Goal: Task Accomplishment & Management: Use online tool/utility

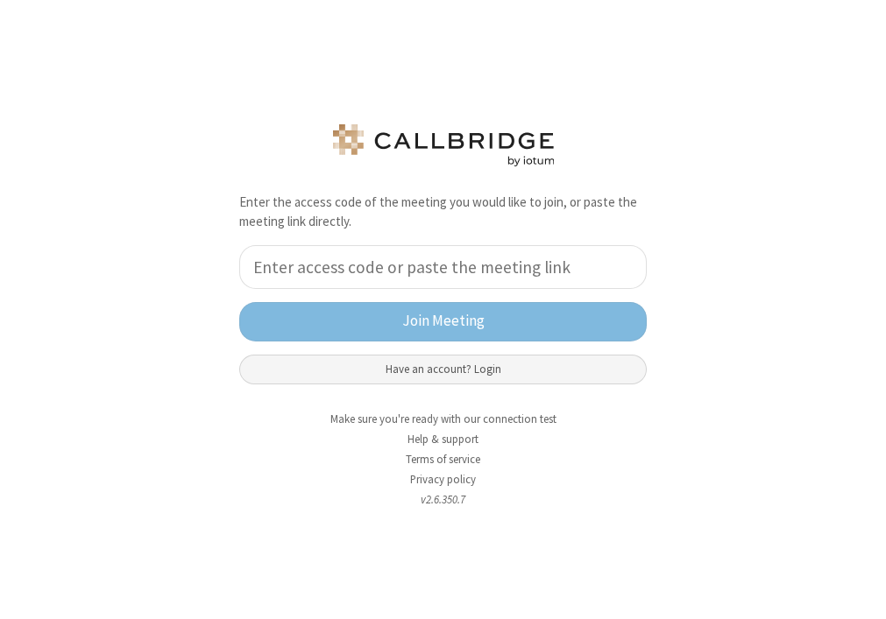
click at [382, 370] on button "Have an account? Login" at bounding box center [442, 370] width 407 height 30
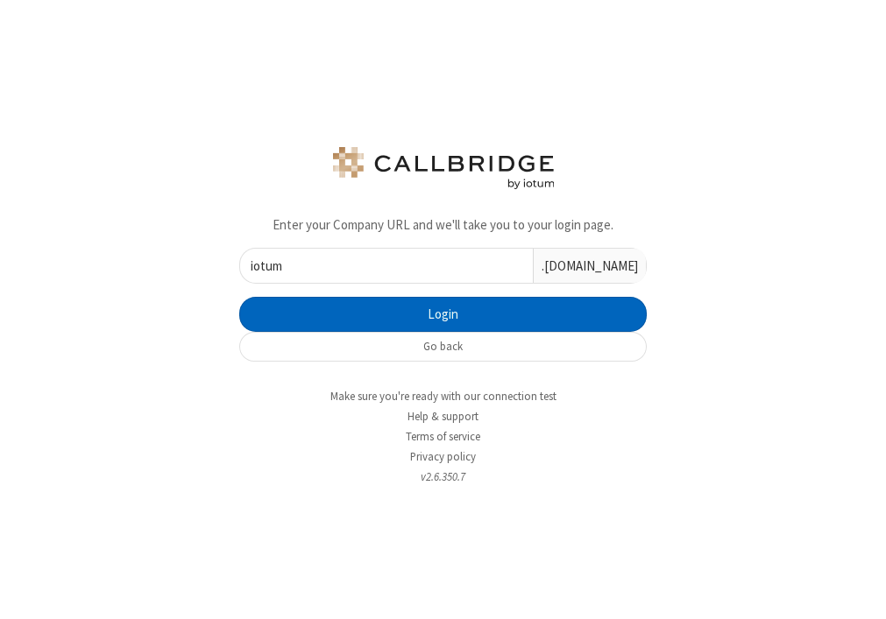
type input "iotum"
click at [444, 306] on button "Login" at bounding box center [442, 314] width 407 height 35
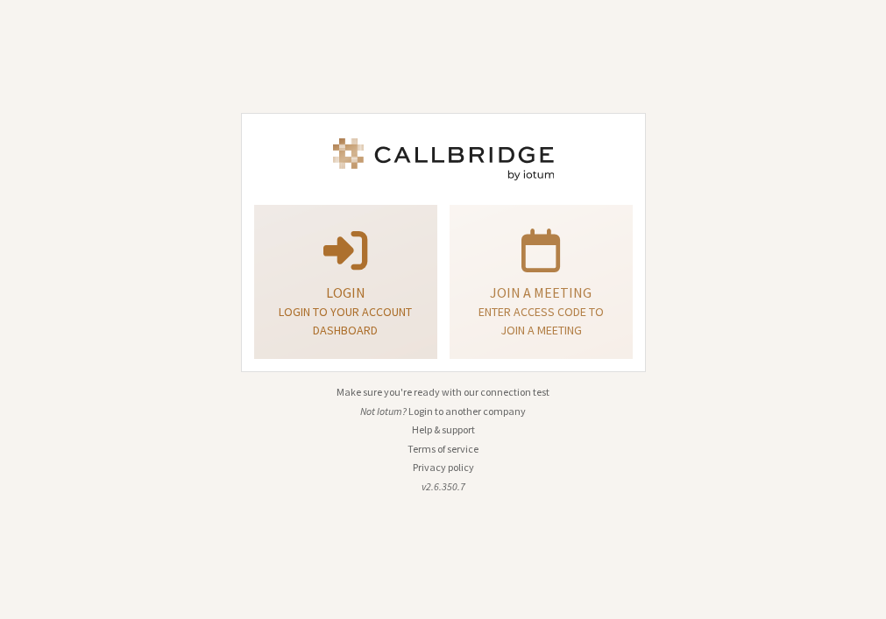
click at [364, 251] on span at bounding box center [345, 248] width 44 height 49
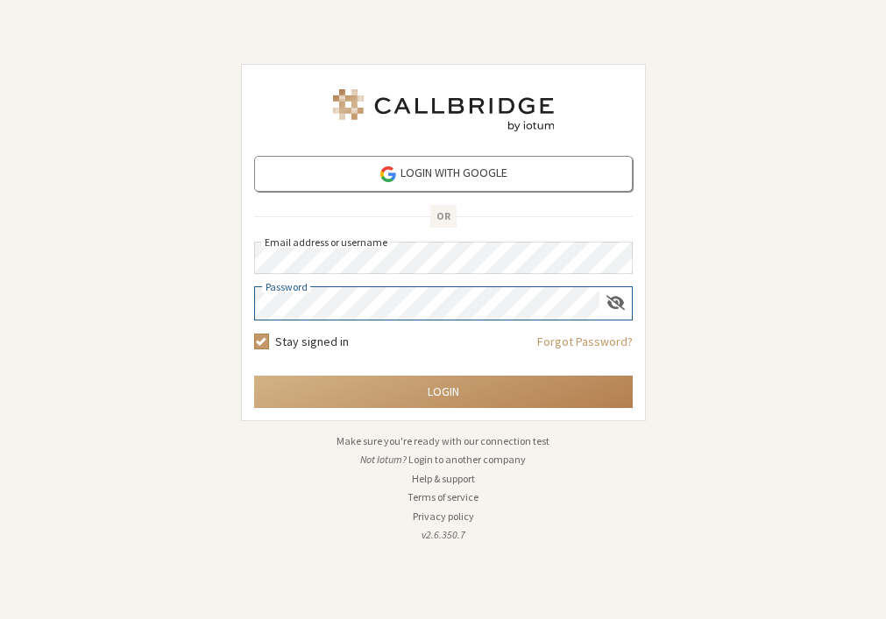
click at [254, 376] on button "Login" at bounding box center [443, 392] width 378 height 32
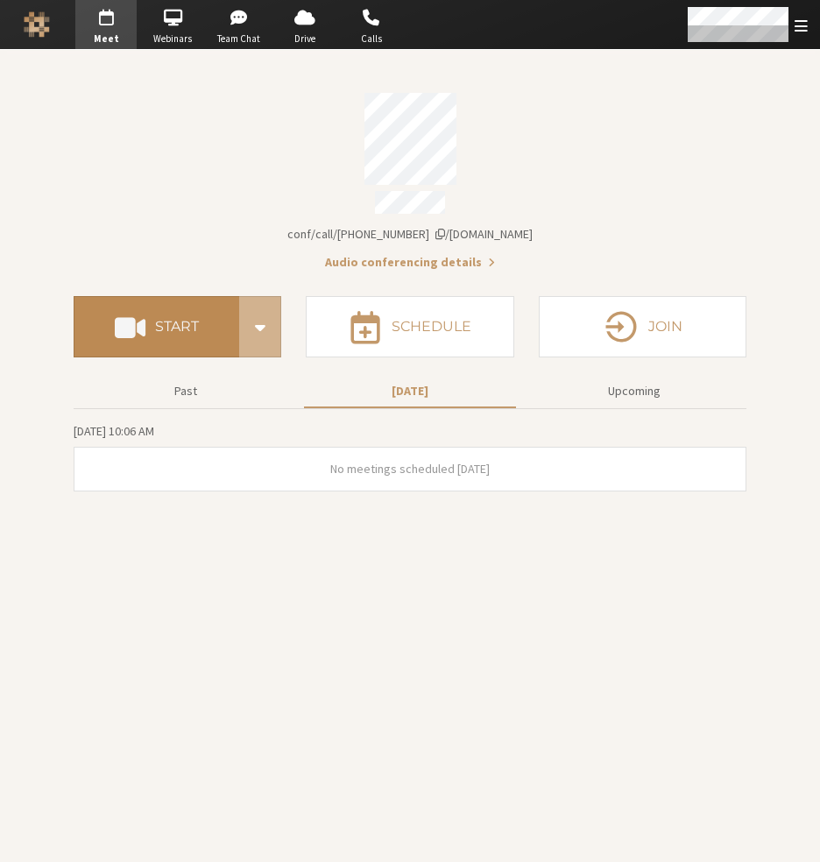
click at [193, 323] on h4 "Start" at bounding box center [177, 327] width 44 height 14
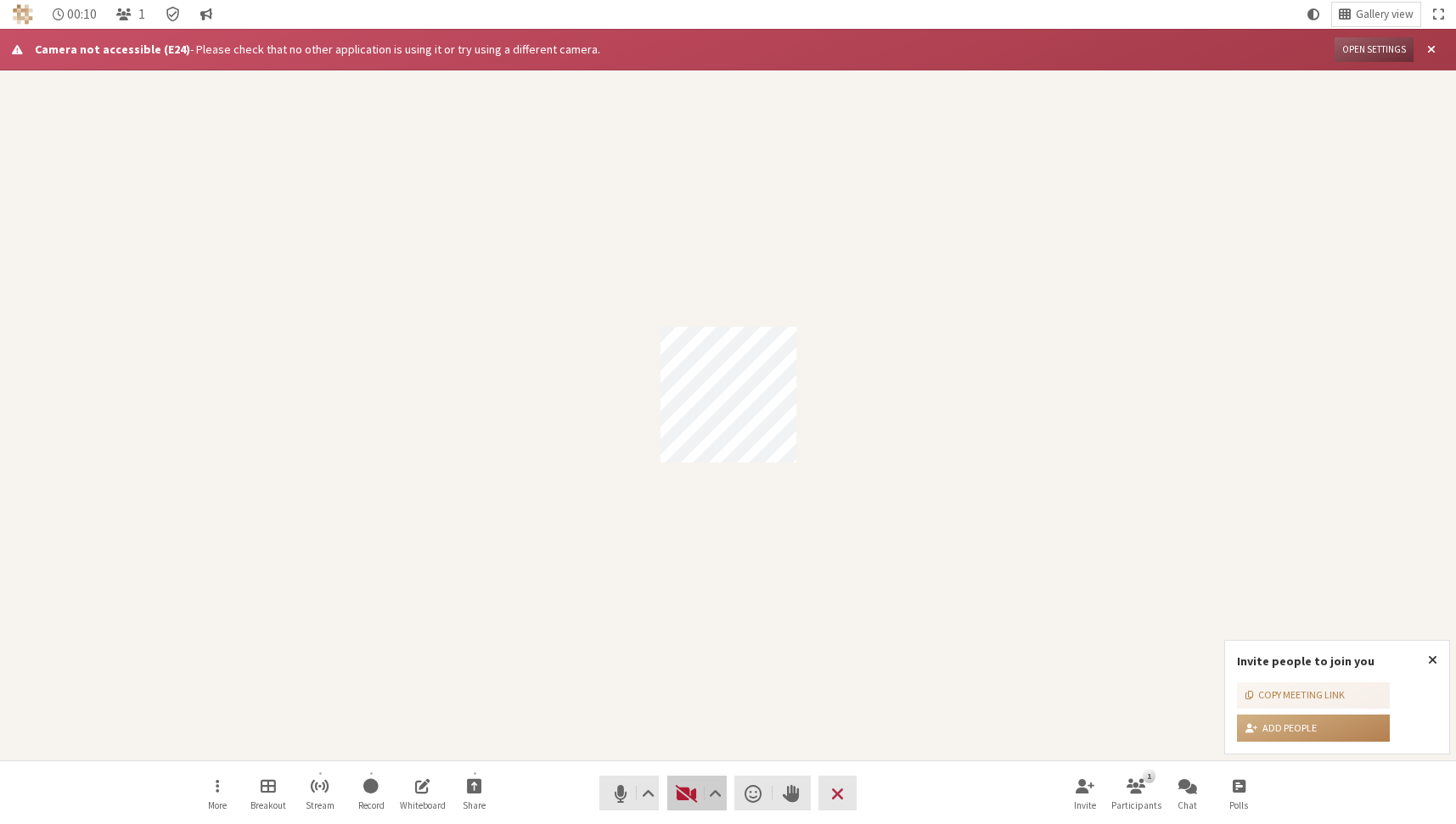
click at [692, 794] on span "Start video (Alt+V)" at bounding box center [687, 793] width 24 height 24
click at [1360, 49] on button "Open settings" at bounding box center [1373, 49] width 78 height 24
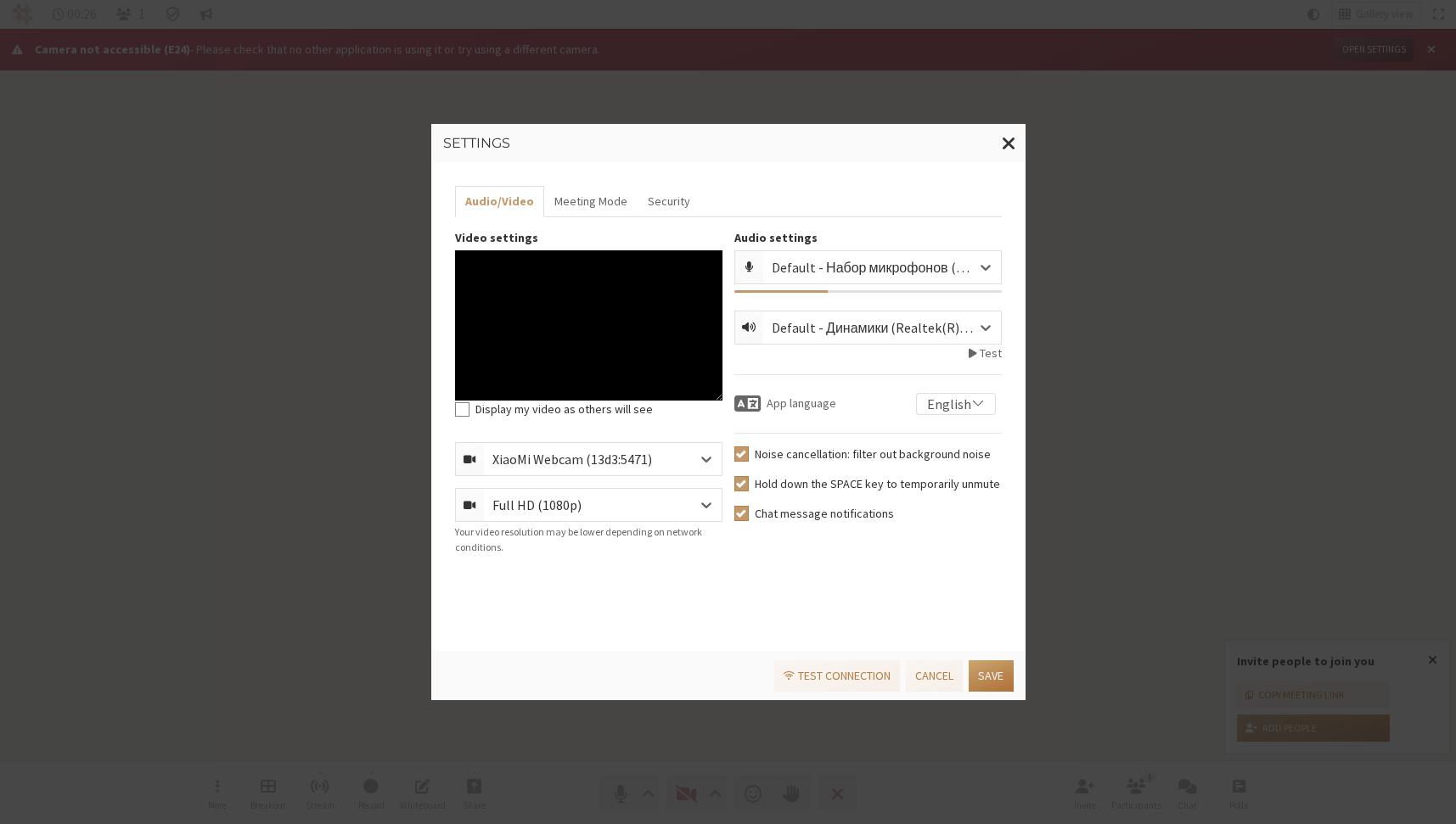
click at [984, 677] on button "Save" at bounding box center [991, 676] width 45 height 31
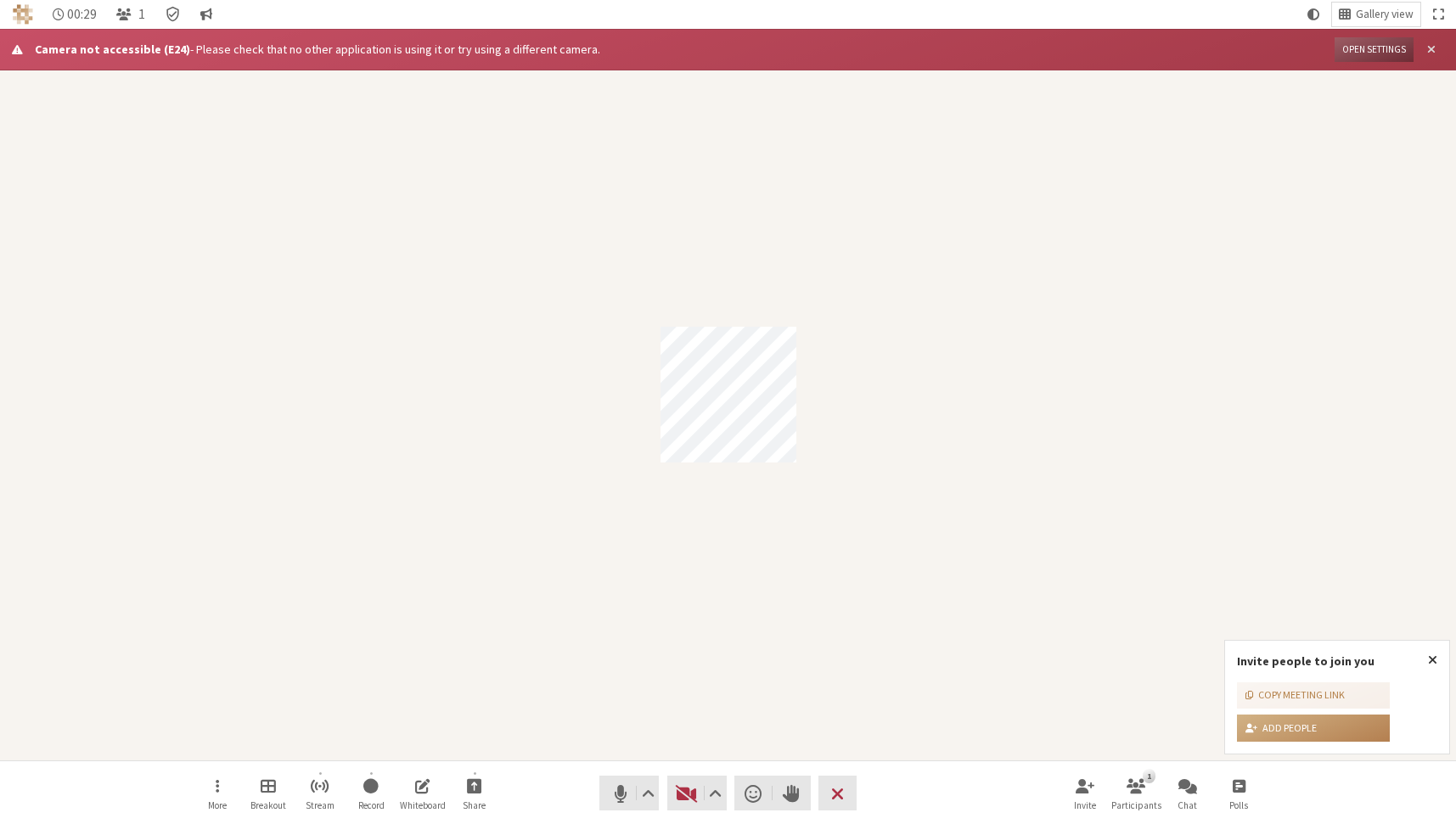
click at [1434, 47] on span "Close alert" at bounding box center [1431, 49] width 9 height 13
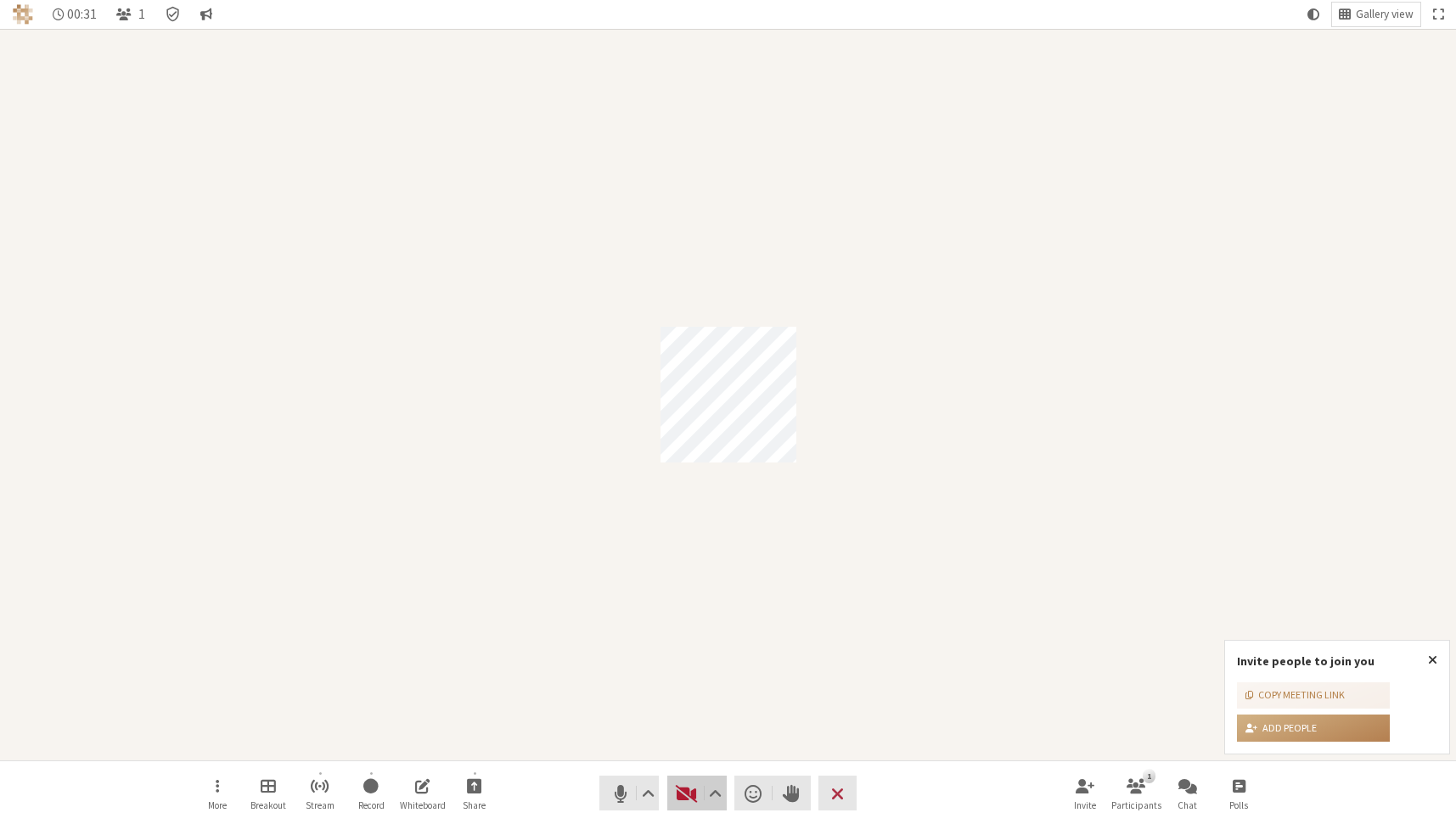
click at [671, 787] on button "Video" at bounding box center [697, 793] width 59 height 35
click at [216, 779] on span "Open menu" at bounding box center [218, 785] width 4 height 19
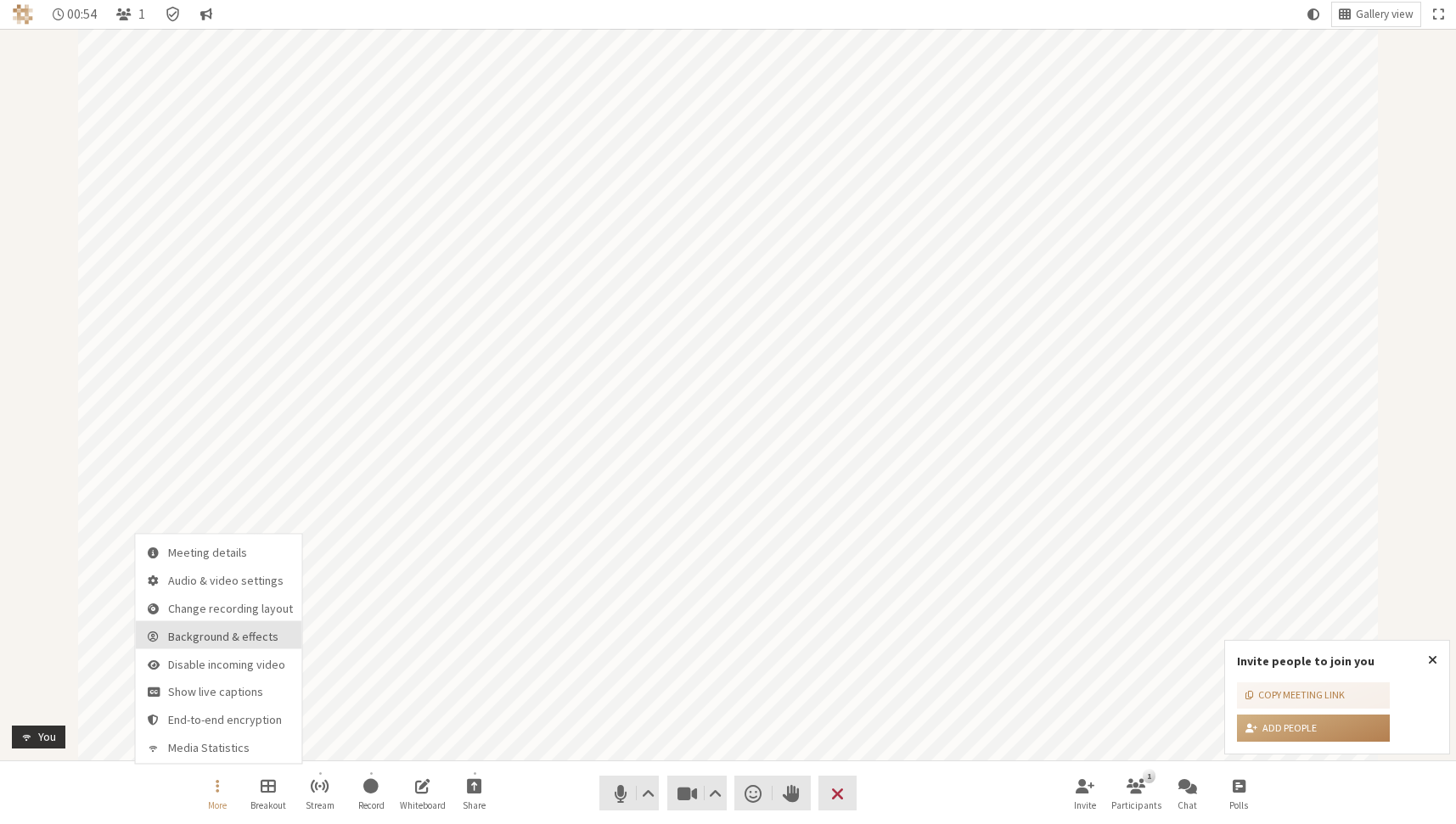
click at [250, 637] on span "Background & effects" at bounding box center [230, 635] width 125 height 13
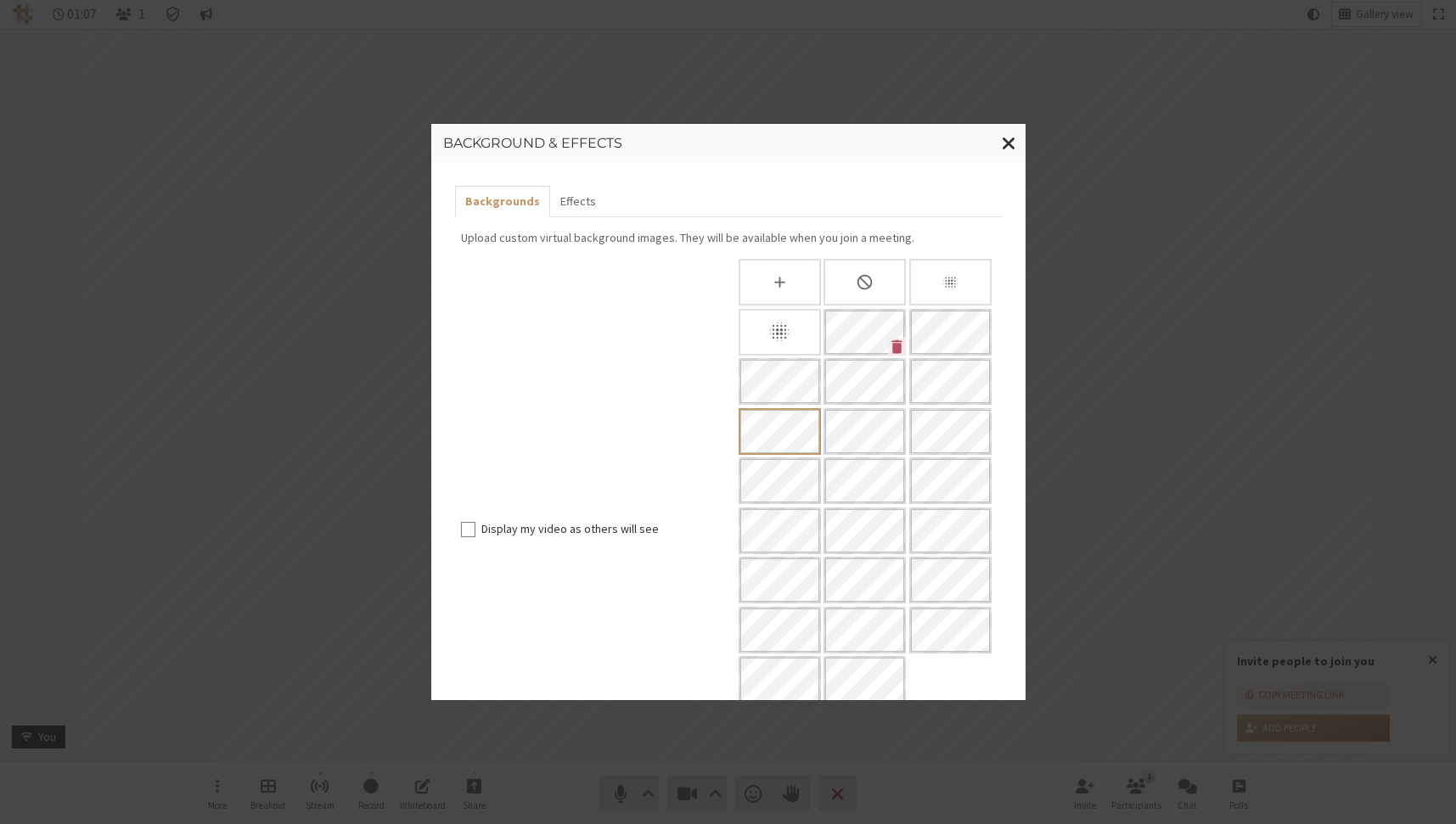
click at [572, 491] on div "Display my video as others will see" at bounding box center [592, 480] width 273 height 443
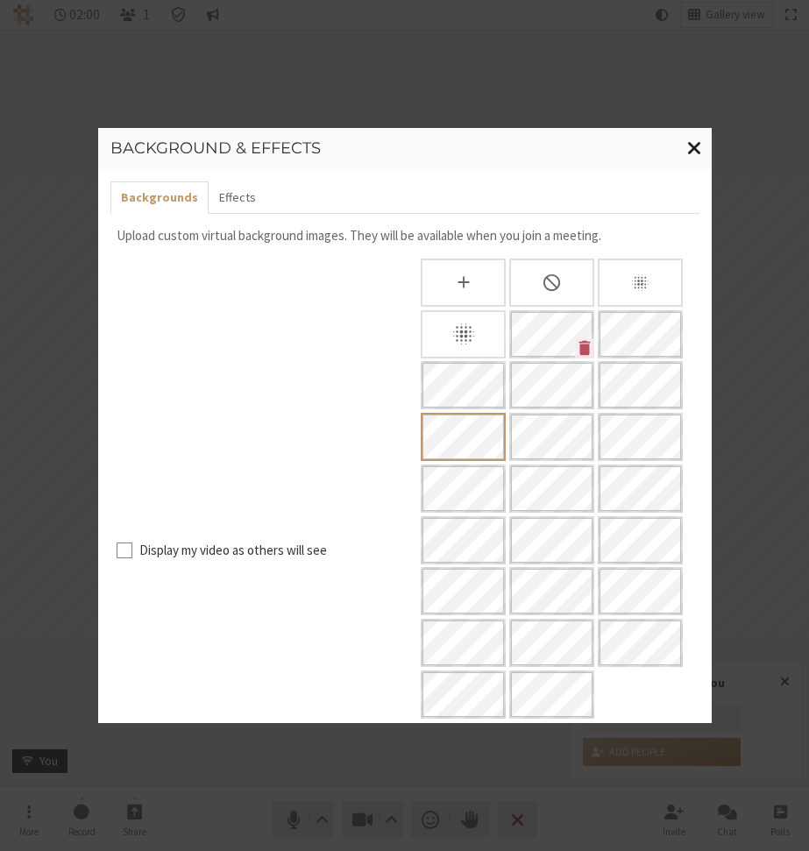
click at [700, 148] on span "Close modal" at bounding box center [694, 148] width 15 height 22
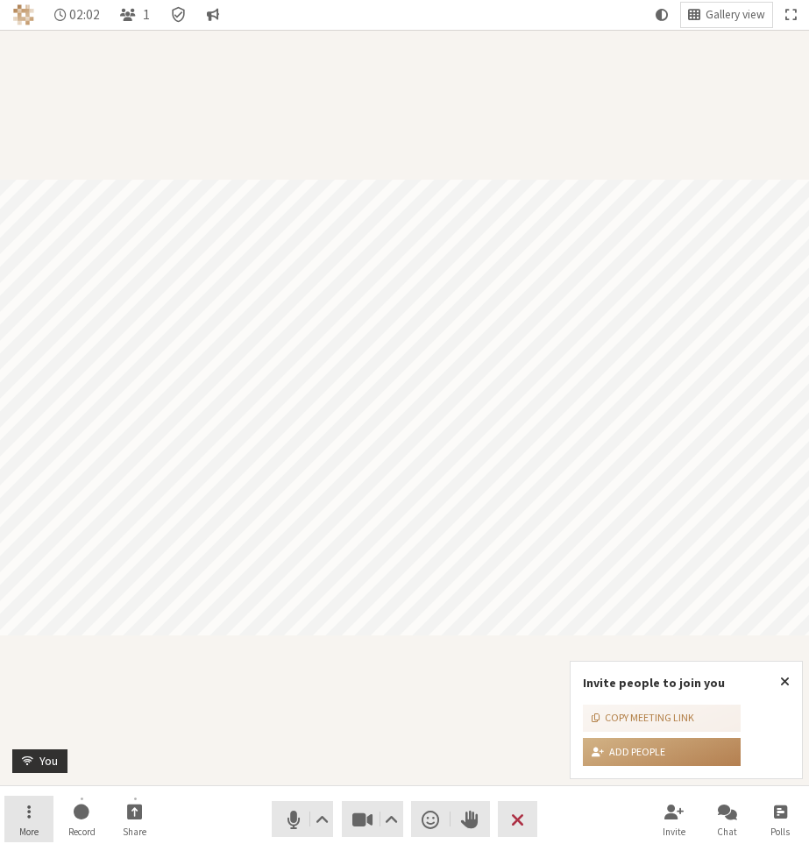
click at [31, 826] on span "More" at bounding box center [28, 831] width 19 height 11
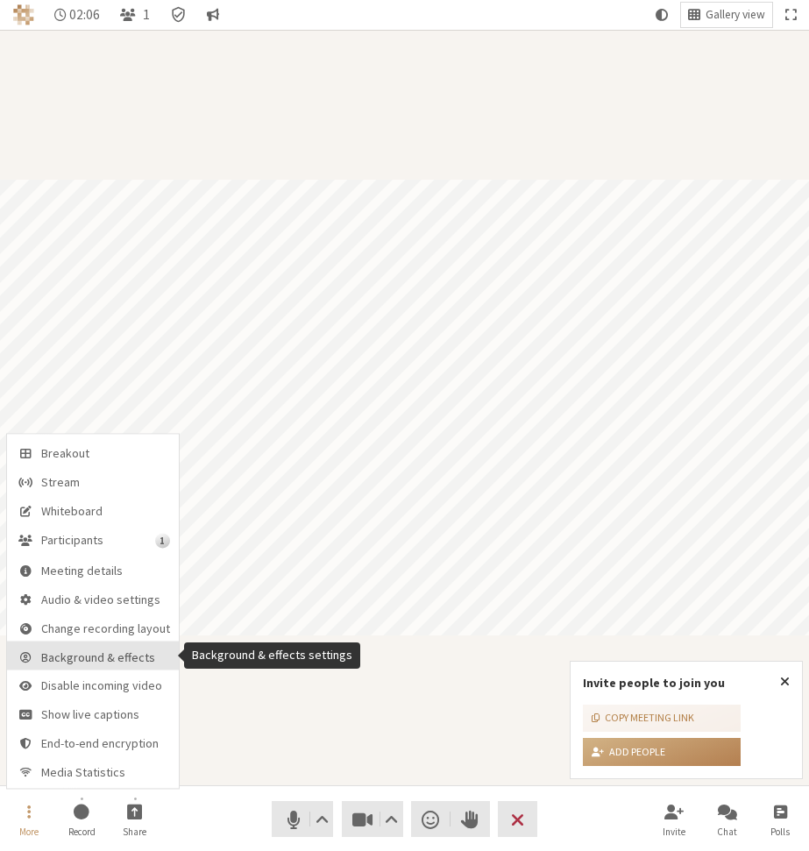
click at [103, 659] on span "Background & effects" at bounding box center [105, 656] width 129 height 13
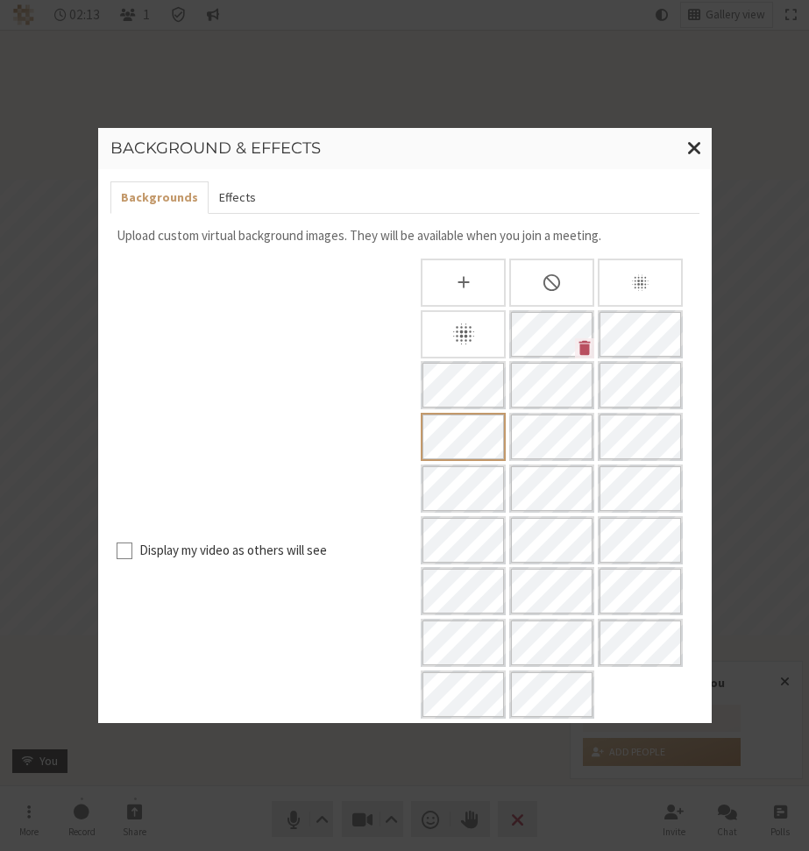
click at [244, 199] on button "Effects" at bounding box center [238, 197] width 58 height 32
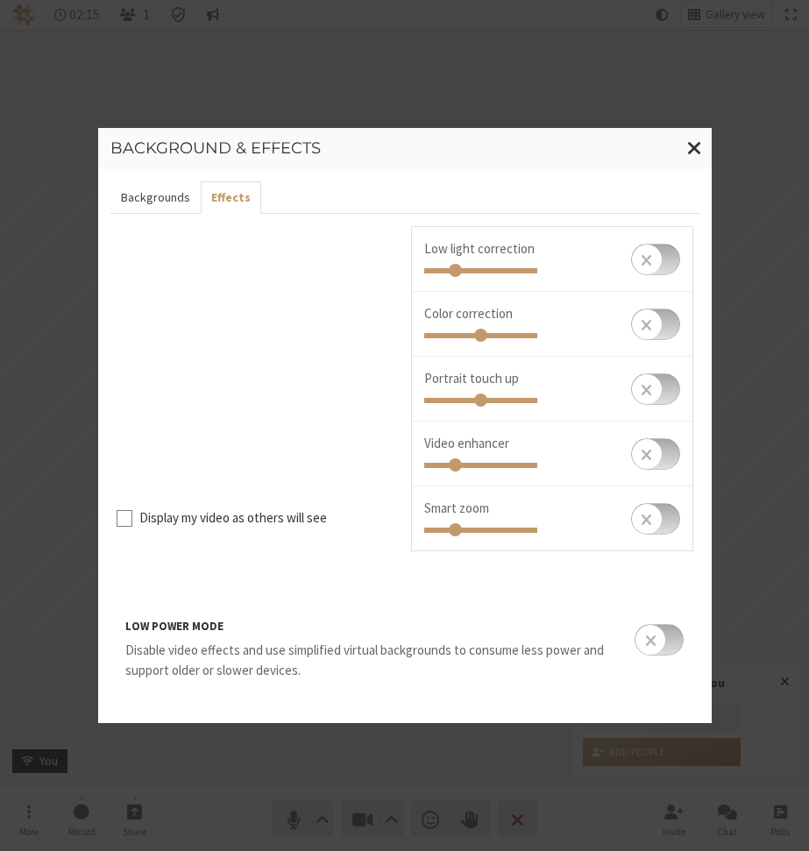
click at [164, 195] on button "Backgrounds" at bounding box center [155, 197] width 90 height 32
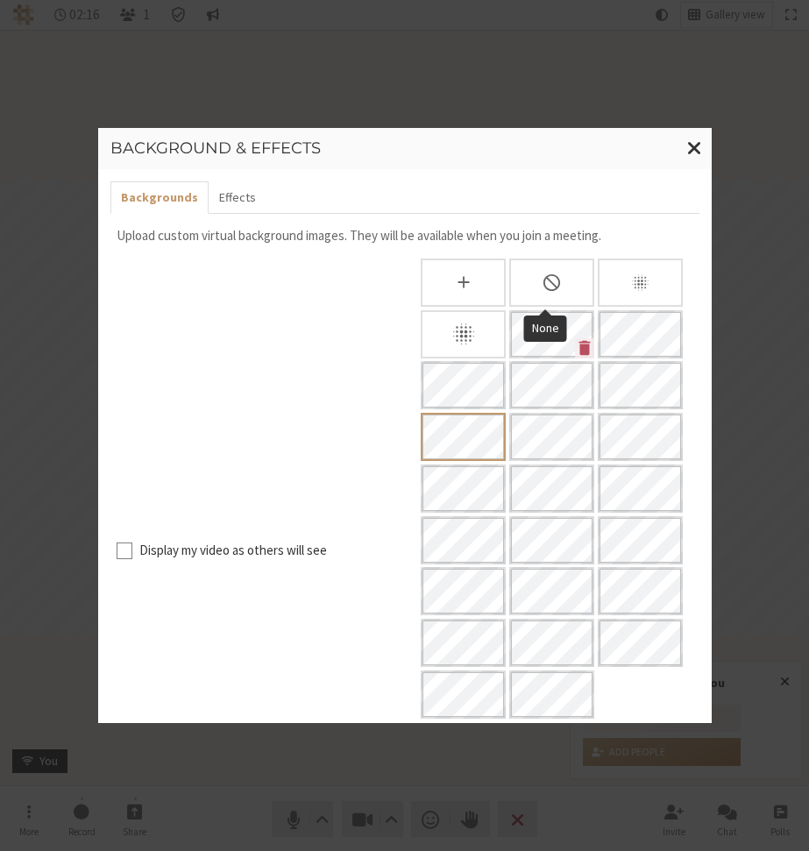
click at [532, 286] on div "None" at bounding box center [551, 282] width 85 height 48
click at [470, 342] on div "Blur background" at bounding box center [463, 334] width 85 height 48
click at [696, 142] on span "Close modal" at bounding box center [694, 148] width 15 height 22
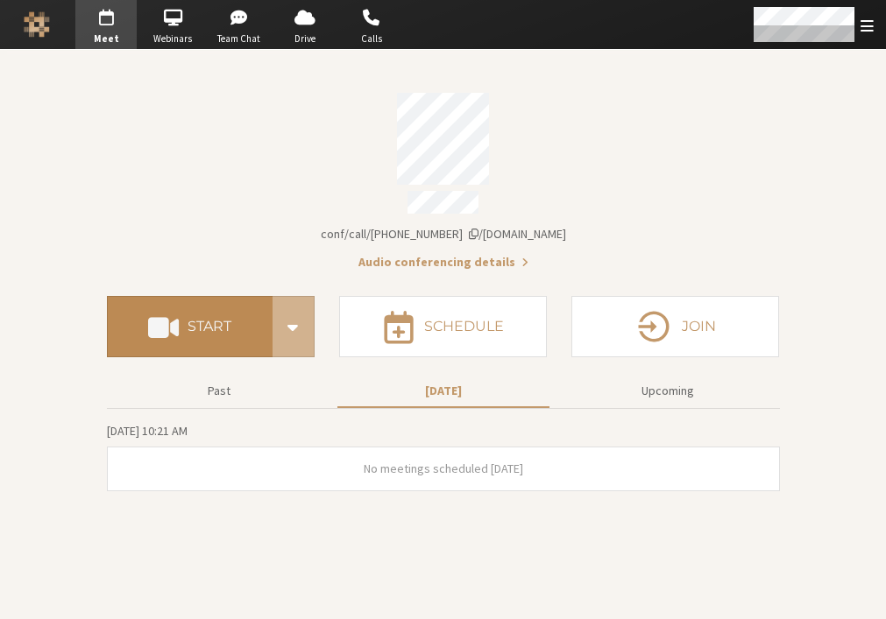
click at [212, 330] on button "Start" at bounding box center [190, 326] width 166 height 61
click at [207, 320] on h4 "Start" at bounding box center [209, 327] width 44 height 14
click at [222, 305] on button "Start" at bounding box center [190, 326] width 166 height 61
click at [202, 323] on h4 "Start" at bounding box center [209, 327] width 44 height 14
